Goal: Share content

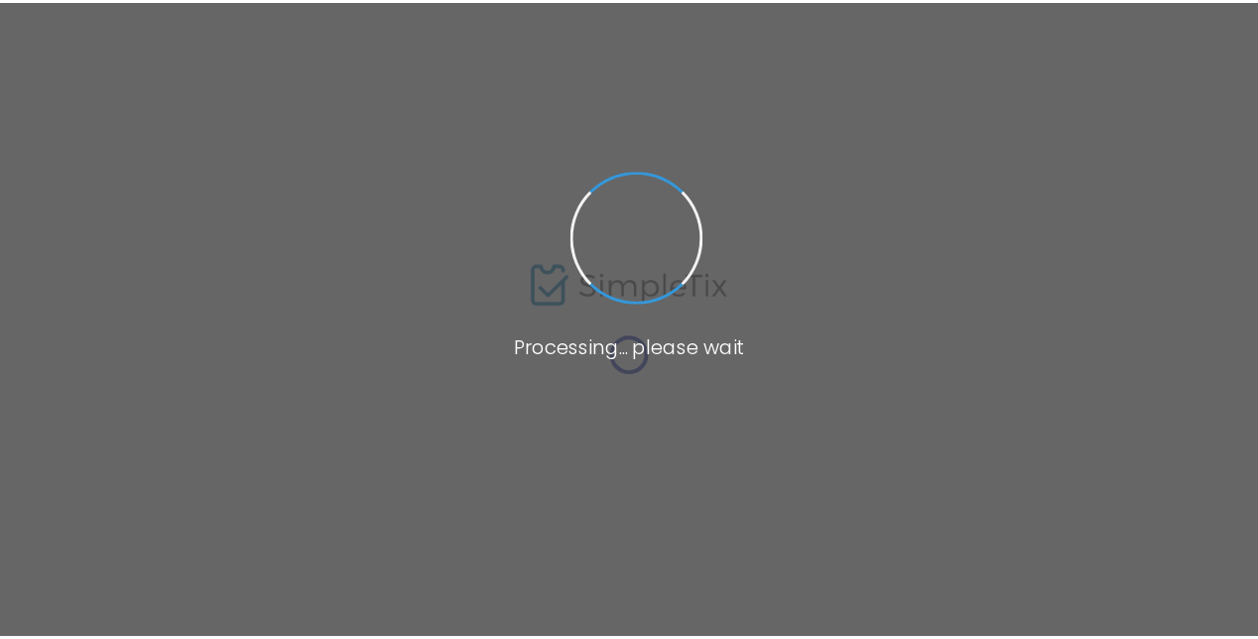
scroll to position [28, 0]
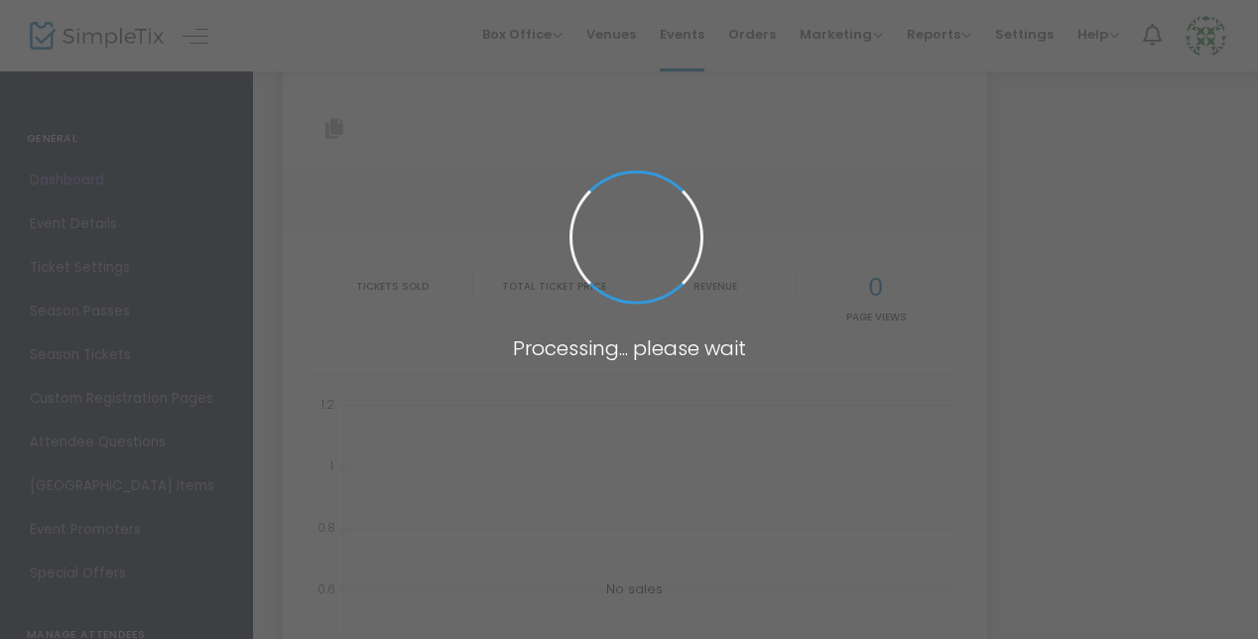
type input "[URL][DOMAIN_NAME]"
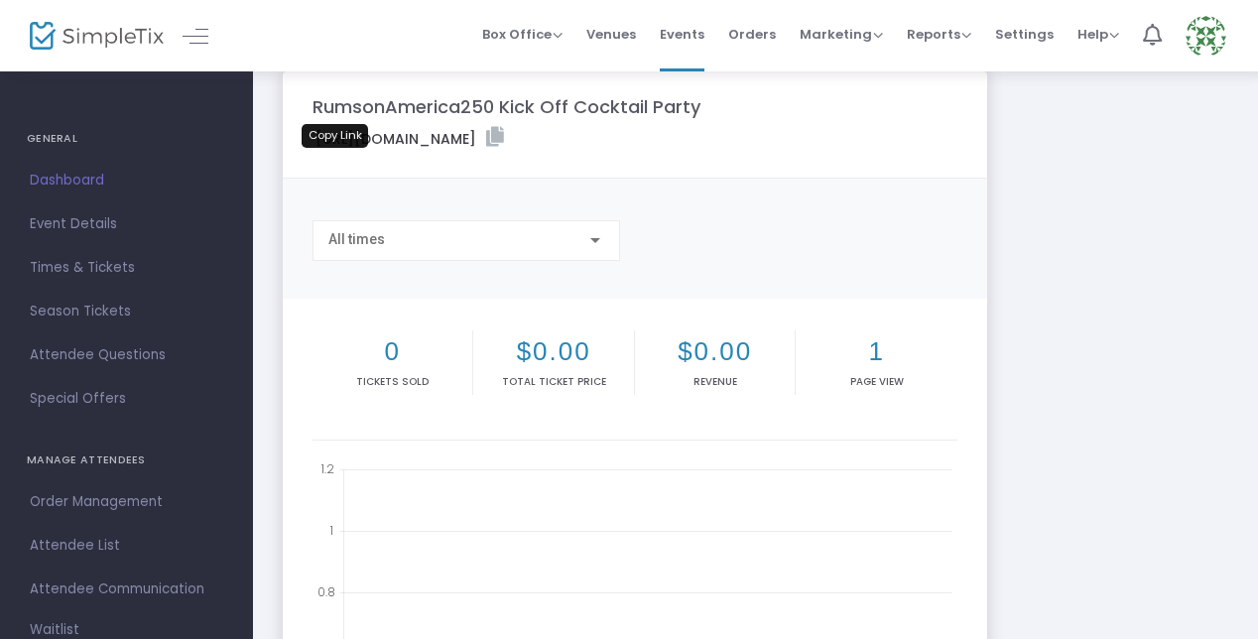
click at [486, 147] on icon at bounding box center [495, 137] width 18 height 20
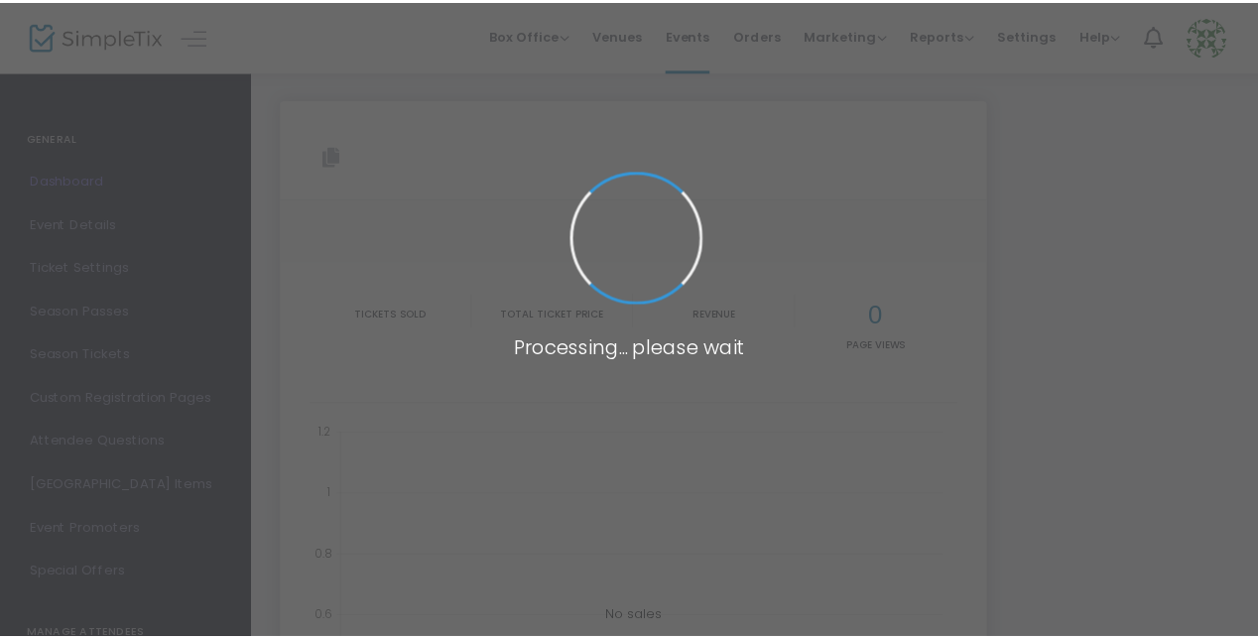
scroll to position [28, 0]
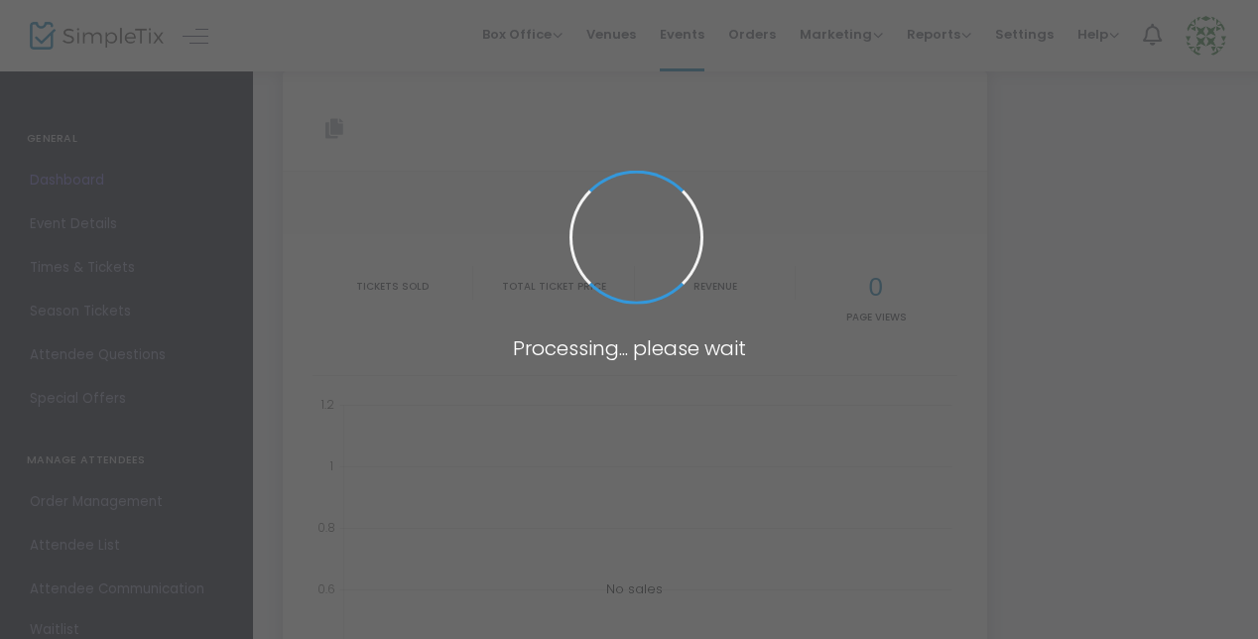
type input "[URL][DOMAIN_NAME]"
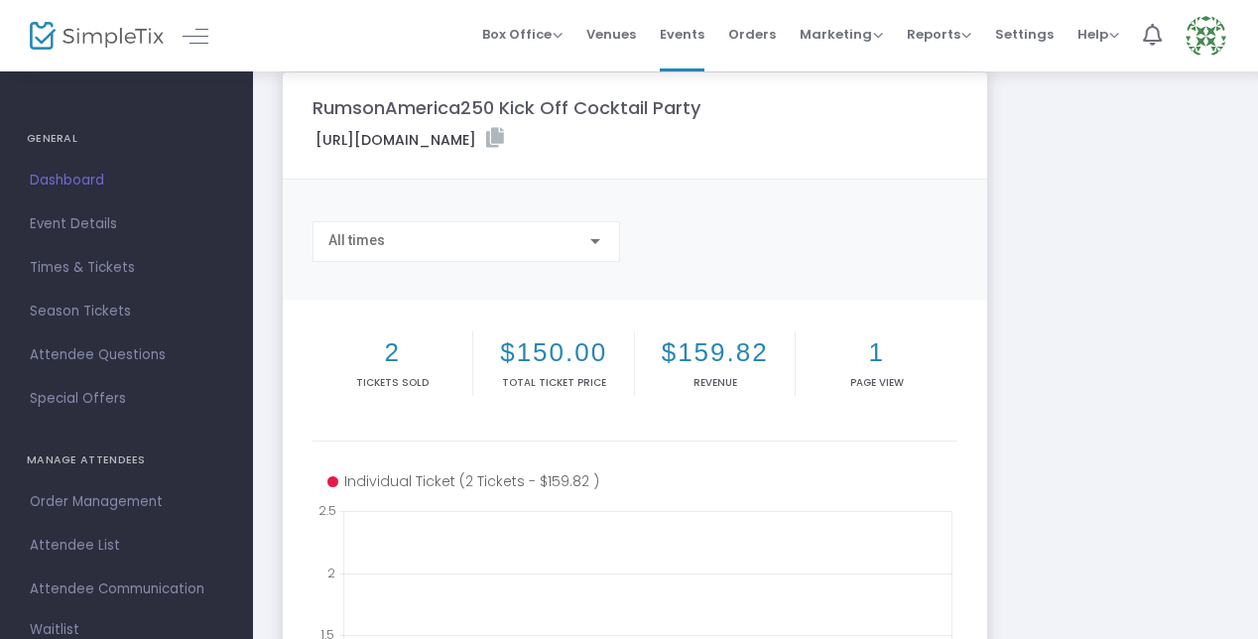
scroll to position [0, 0]
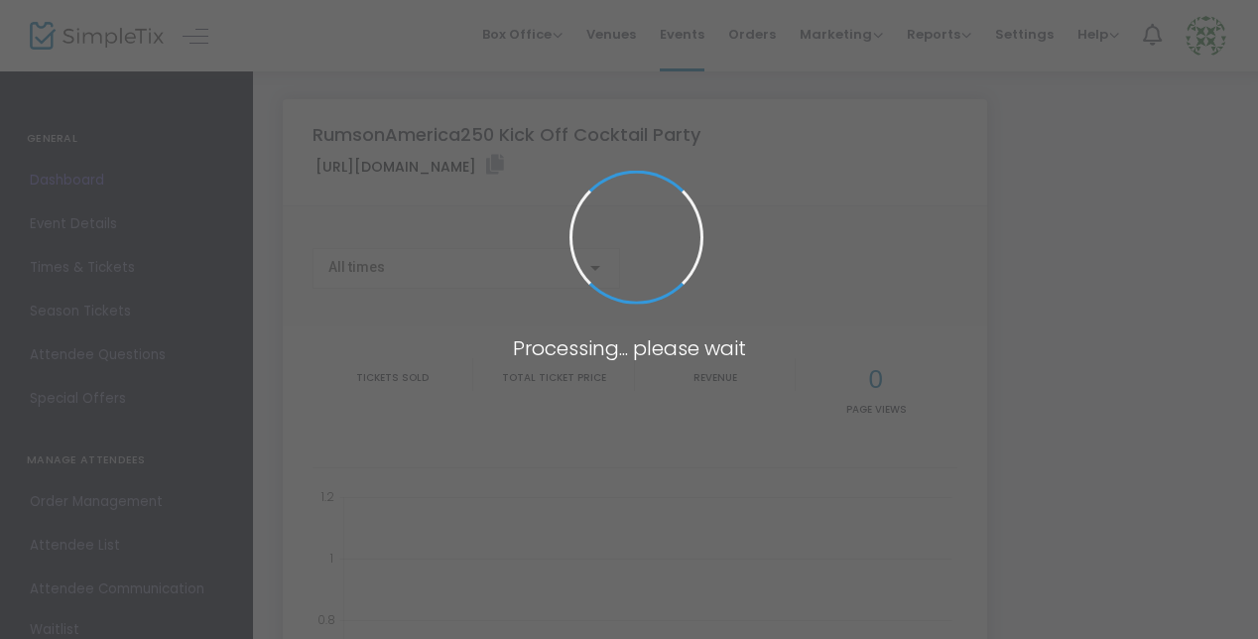
type input "[URL][DOMAIN_NAME]"
